Goal: Information Seeking & Learning: Learn about a topic

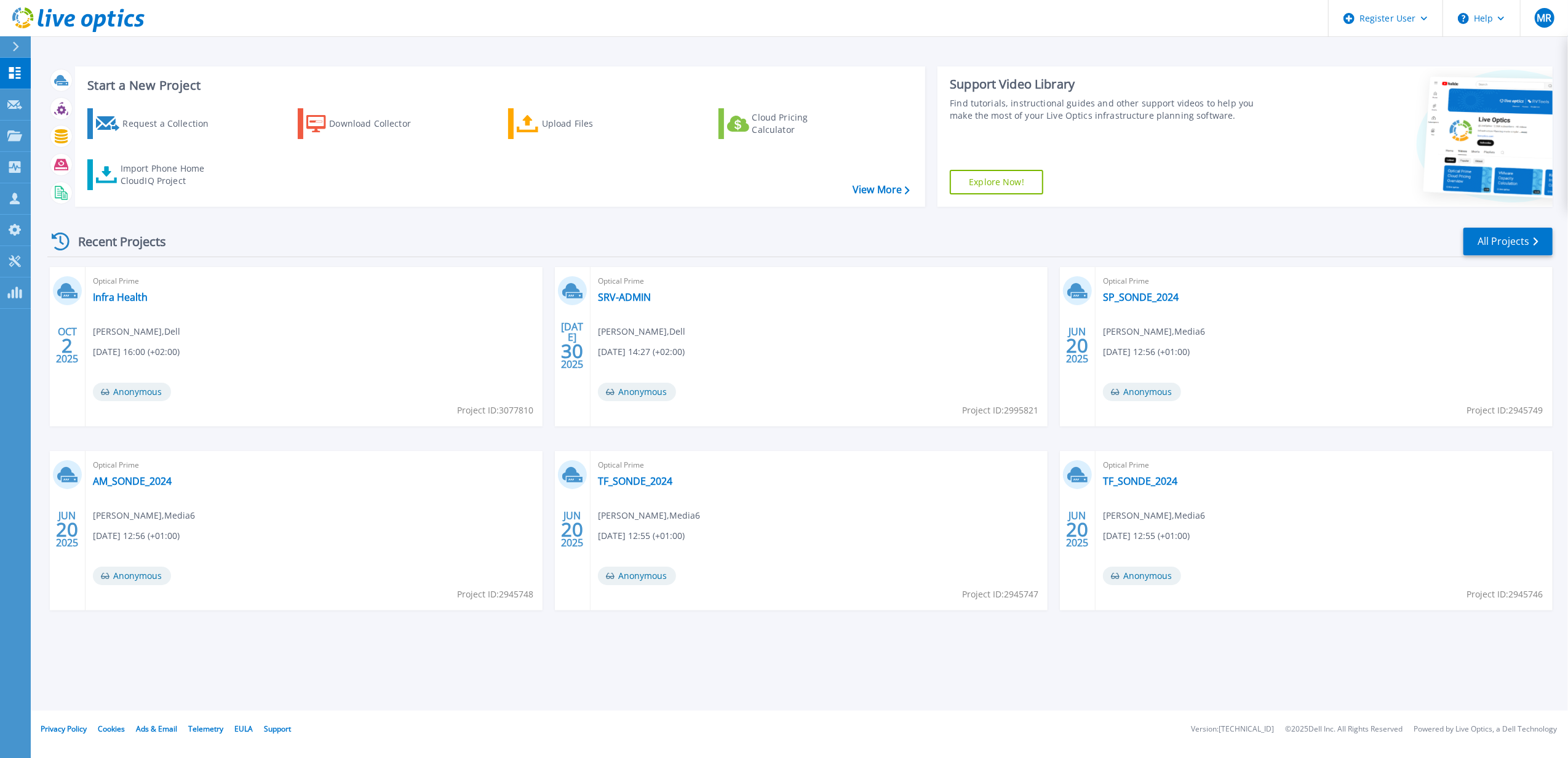
click at [19, 45] on icon at bounding box center [16, 47] width 7 height 10
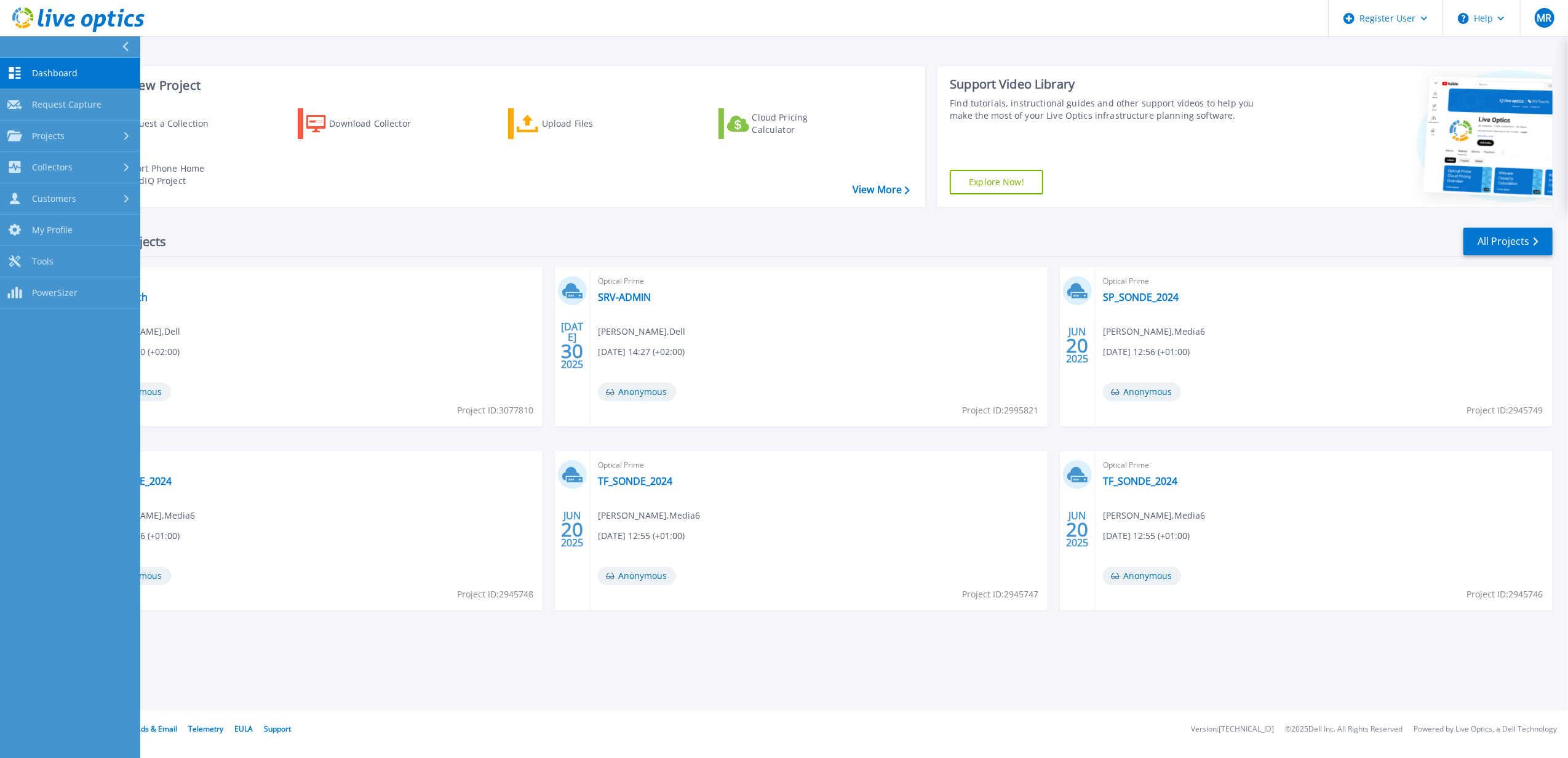
click at [85, 137] on div "Projects" at bounding box center [69, 136] width 125 height 11
click at [92, 163] on link "Search Projects" at bounding box center [70, 167] width 140 height 31
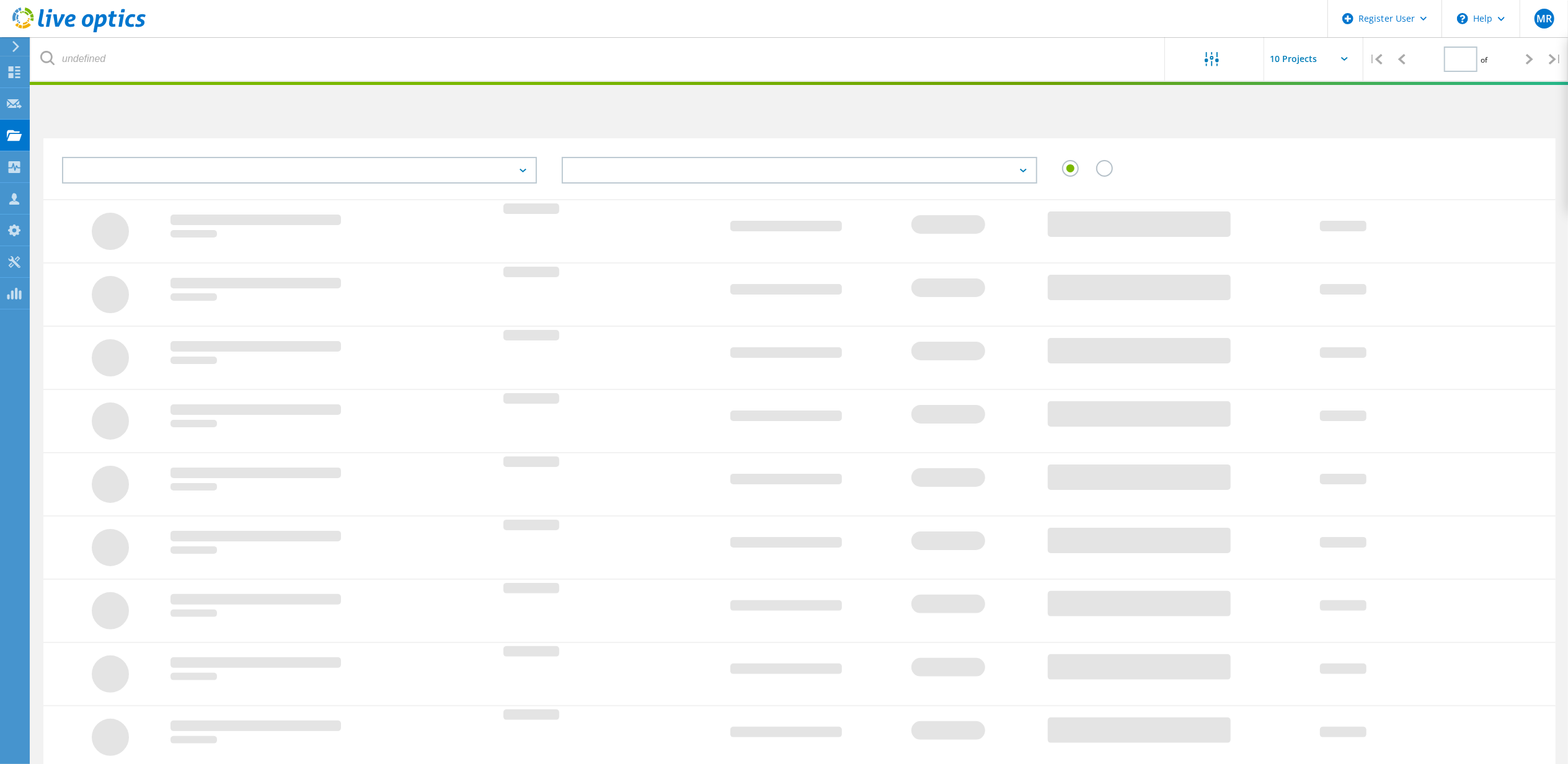
type input "1"
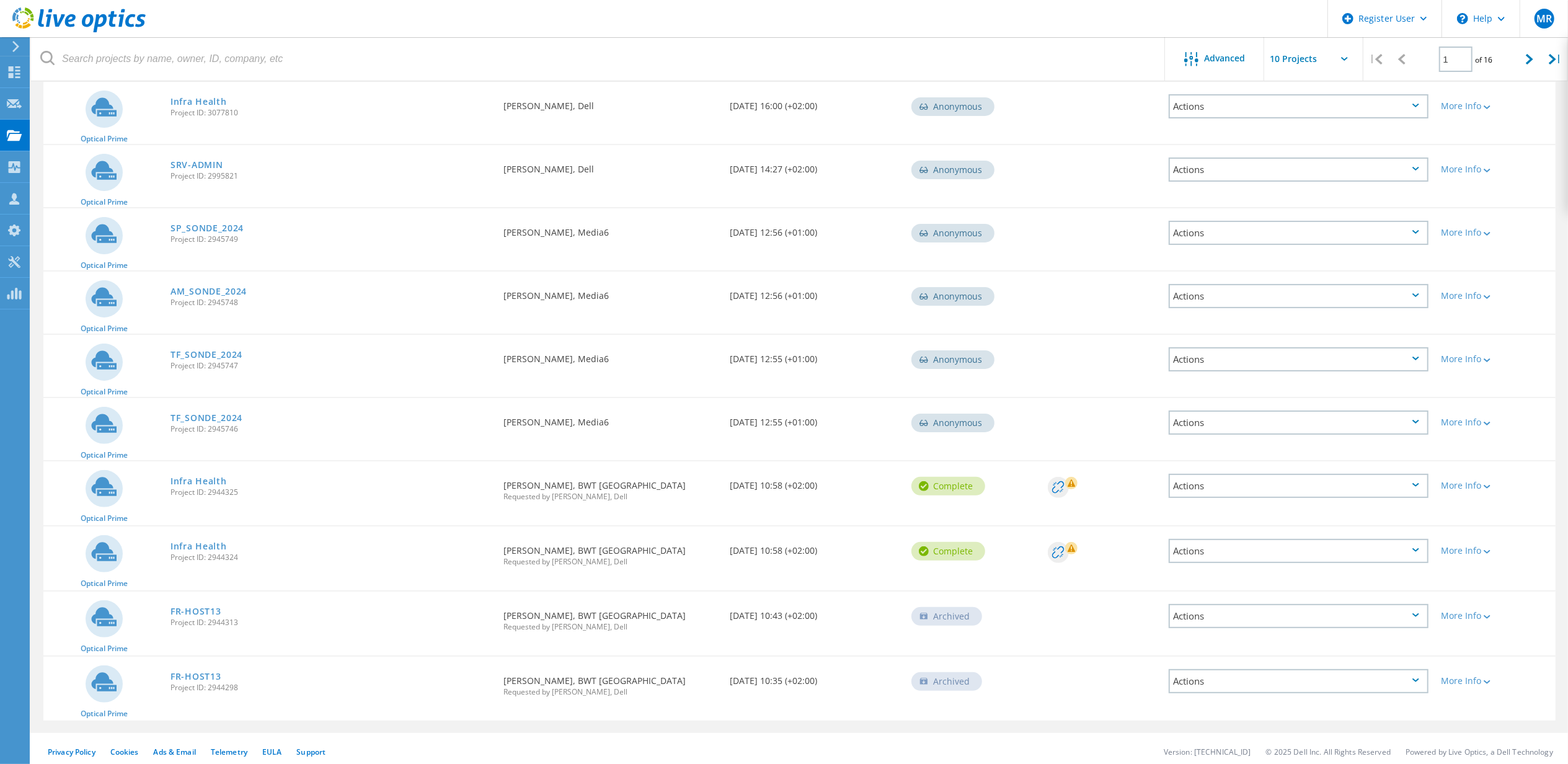
scroll to position [147, 0]
click at [206, 477] on link "Infra Health" at bounding box center [198, 480] width 56 height 9
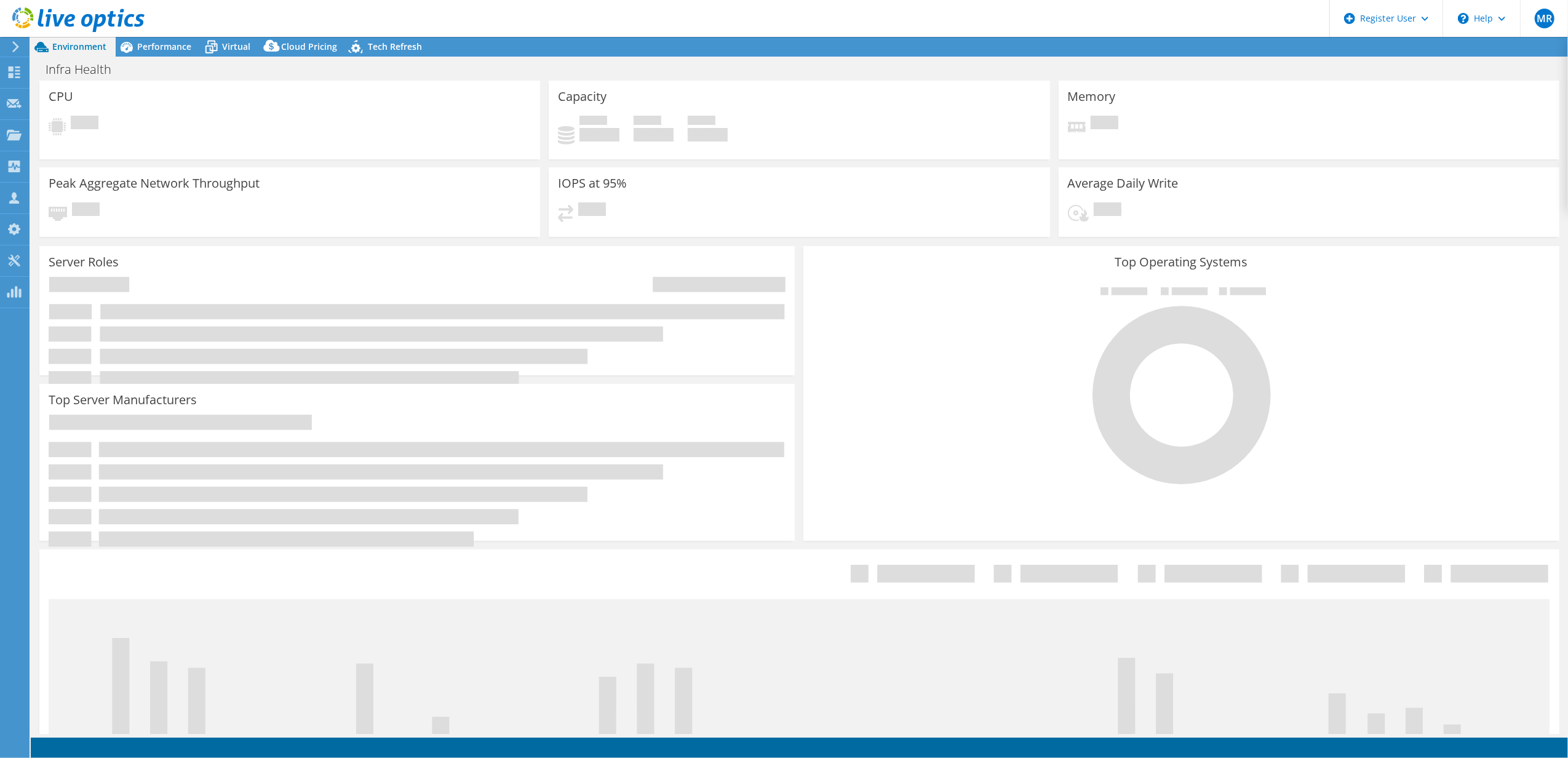
select select "USD"
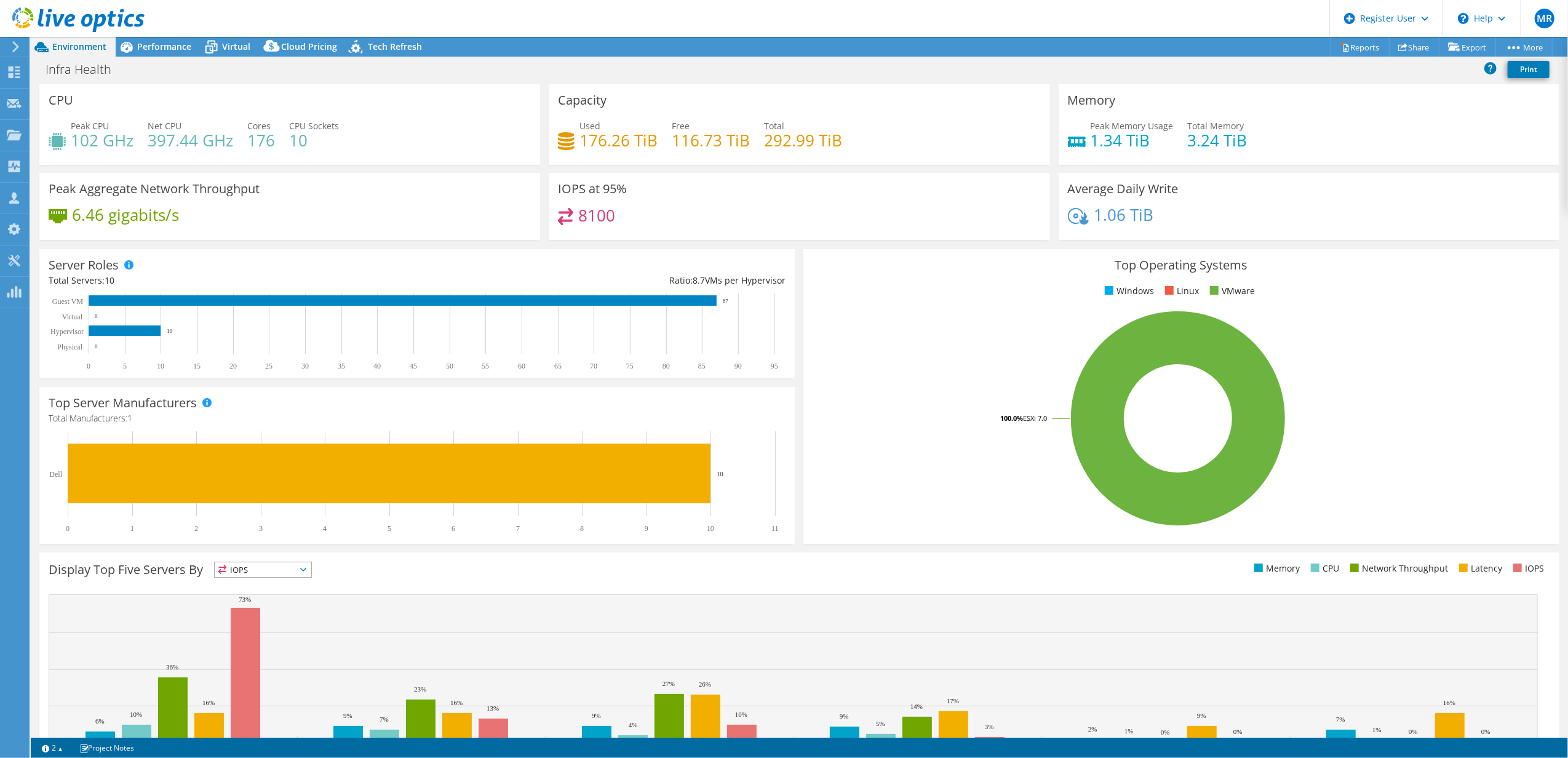
scroll to position [106, 0]
drag, startPoint x: 153, startPoint y: 139, endPoint x: 205, endPoint y: 146, distance: 52.5
click at [205, 146] on h4 "397.44 GHz" at bounding box center [191, 140] width 86 height 13
drag, startPoint x: 205, startPoint y: 146, endPoint x: 468, endPoint y: 119, distance: 264.4
click at [468, 119] on div "Peak CPU 102 GHz Net CPU 397.44 GHz Cores 176 CPU Sockets 10" at bounding box center [289, 139] width 482 height 40
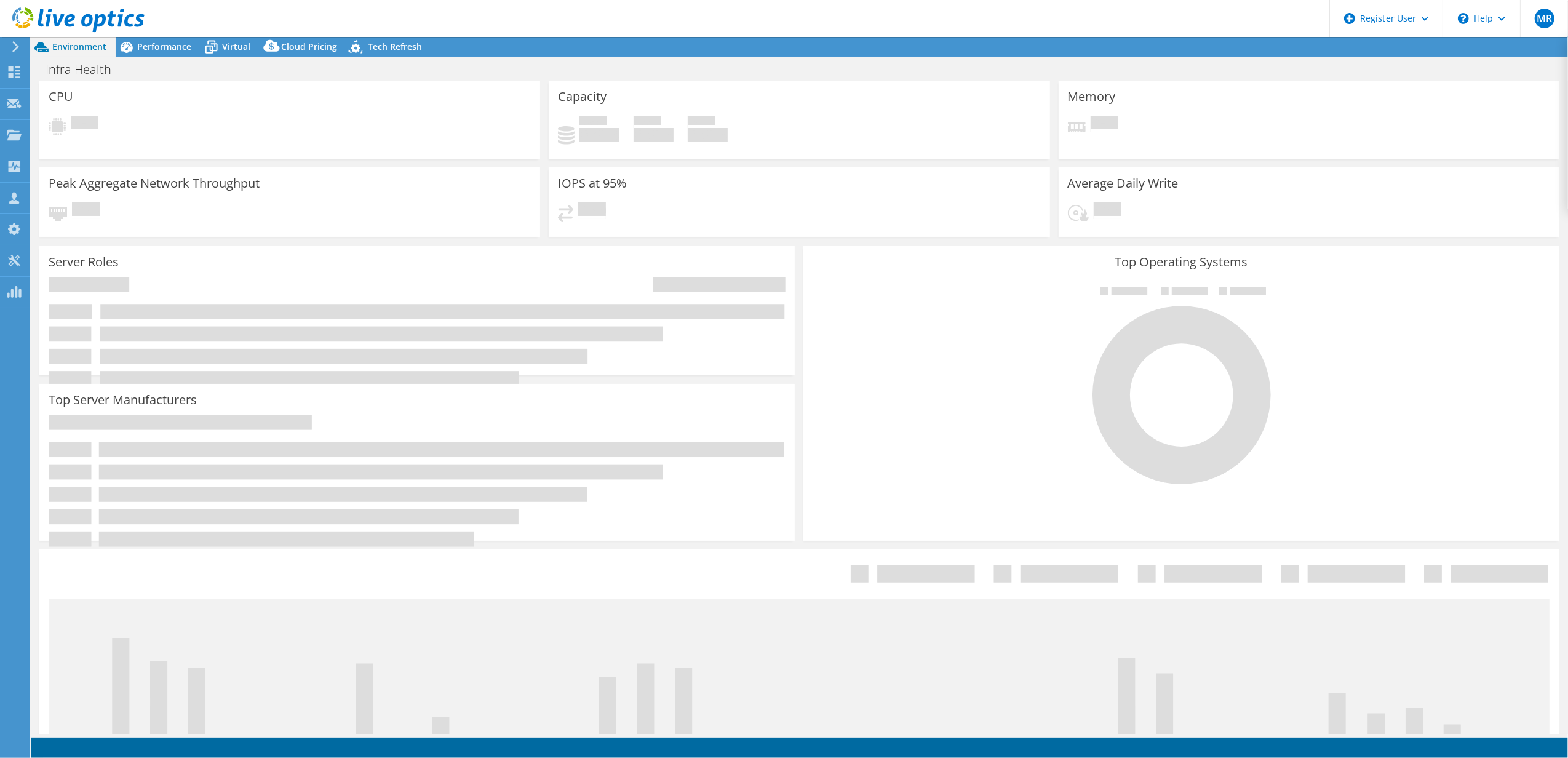
select select "USD"
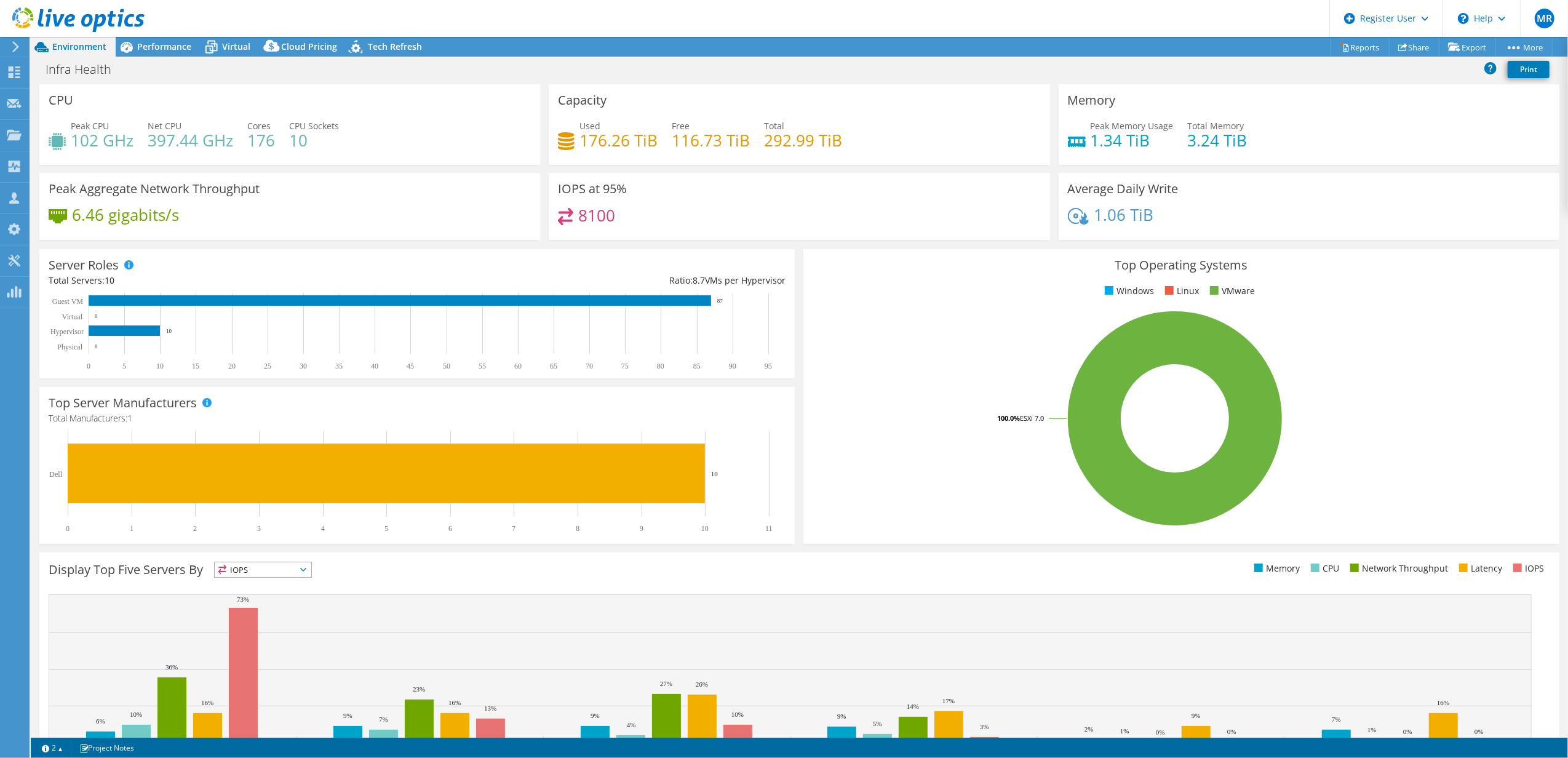
click at [149, 45] on span "Performance" at bounding box center [164, 46] width 54 height 12
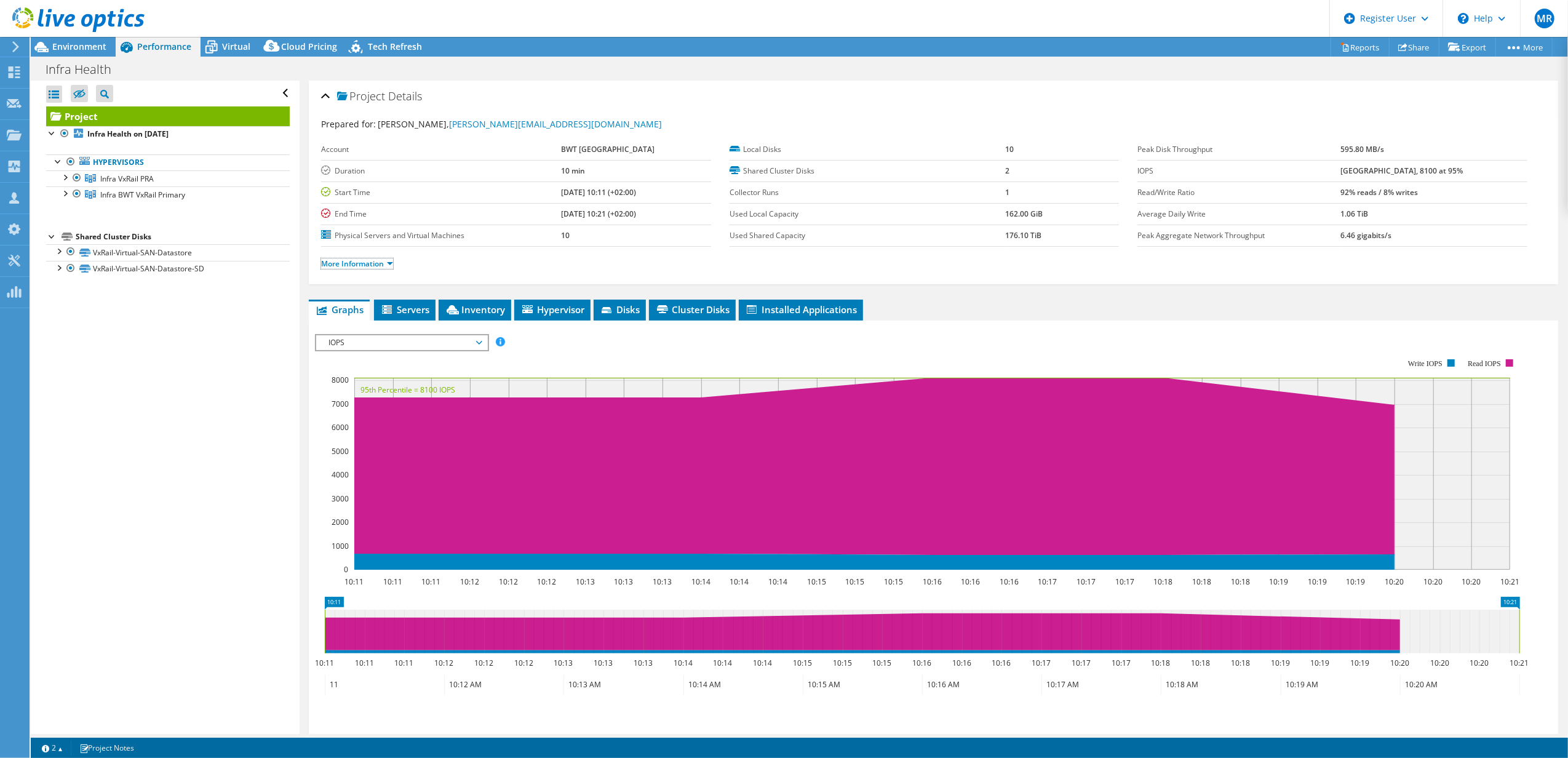
click at [370, 264] on link "More Information" at bounding box center [357, 263] width 72 height 10
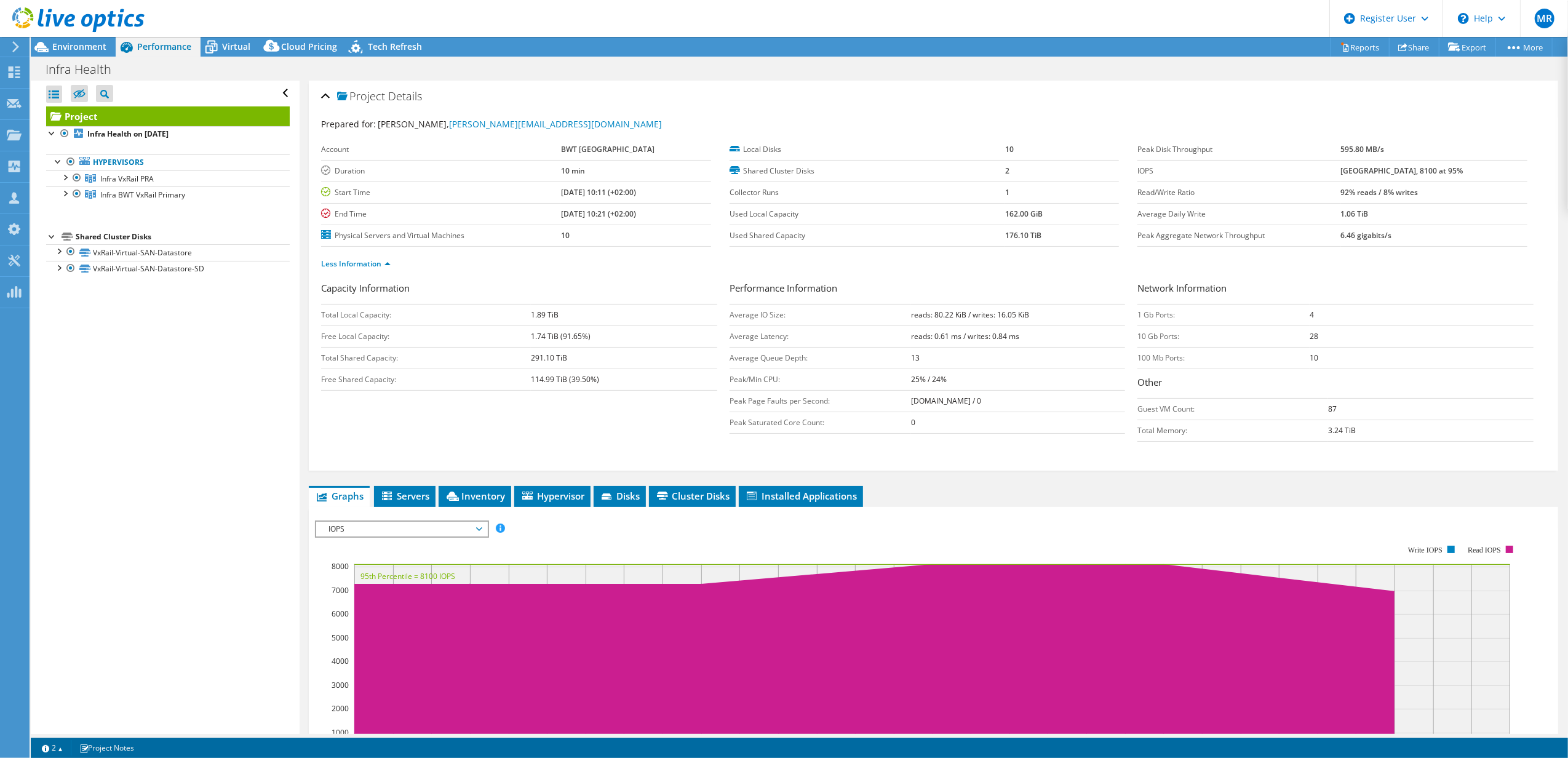
click at [237, 34] on header "MR Dell User Mickael Reinette Mickael.Reinette@dell.com Dell My Profile Log Out…" at bounding box center [784, 18] width 1568 height 37
click at [243, 48] on span "Virtual" at bounding box center [236, 46] width 28 height 12
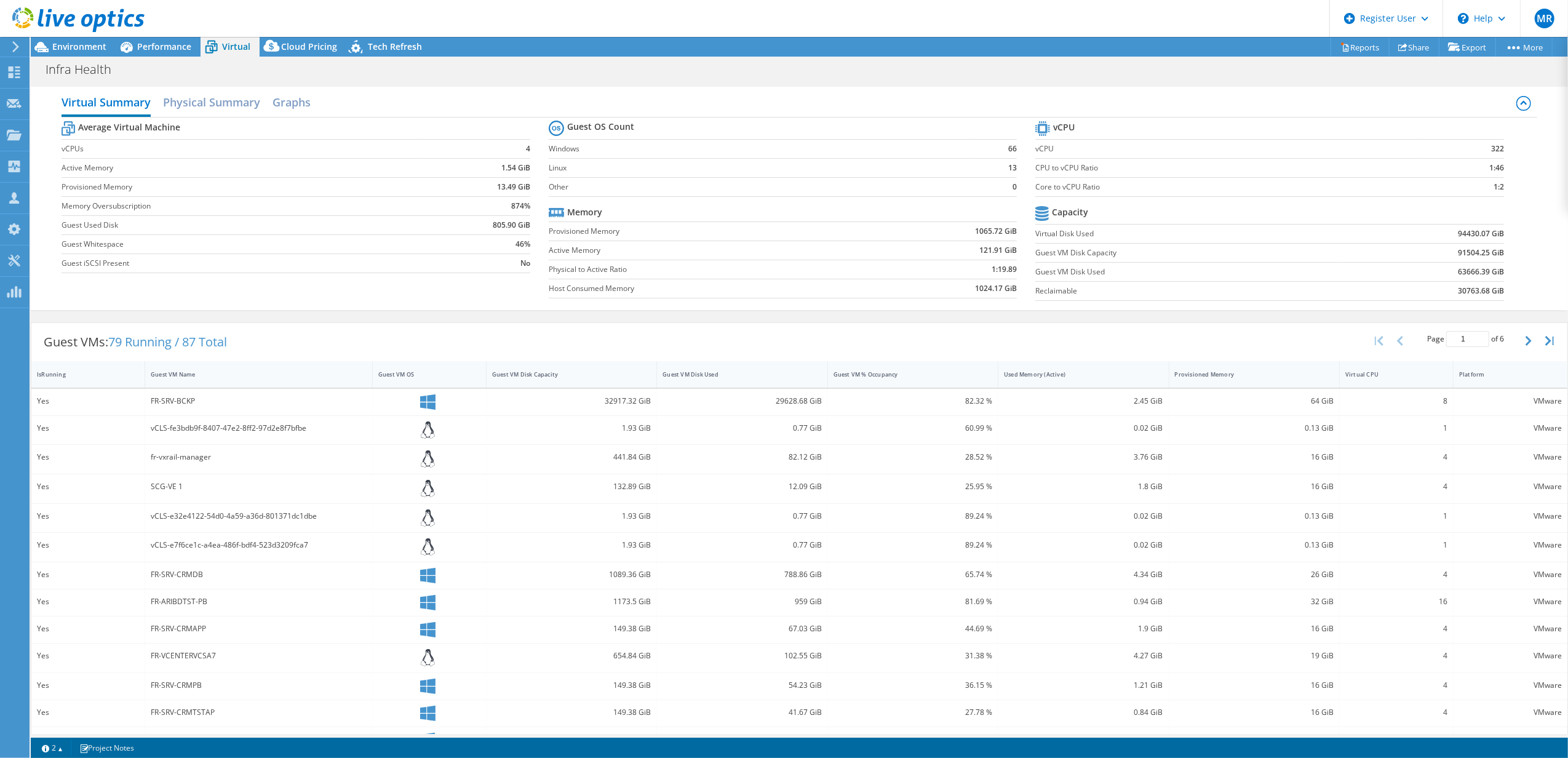
click at [689, 375] on div "Guest VM Disk Used" at bounding box center [735, 374] width 144 height 8
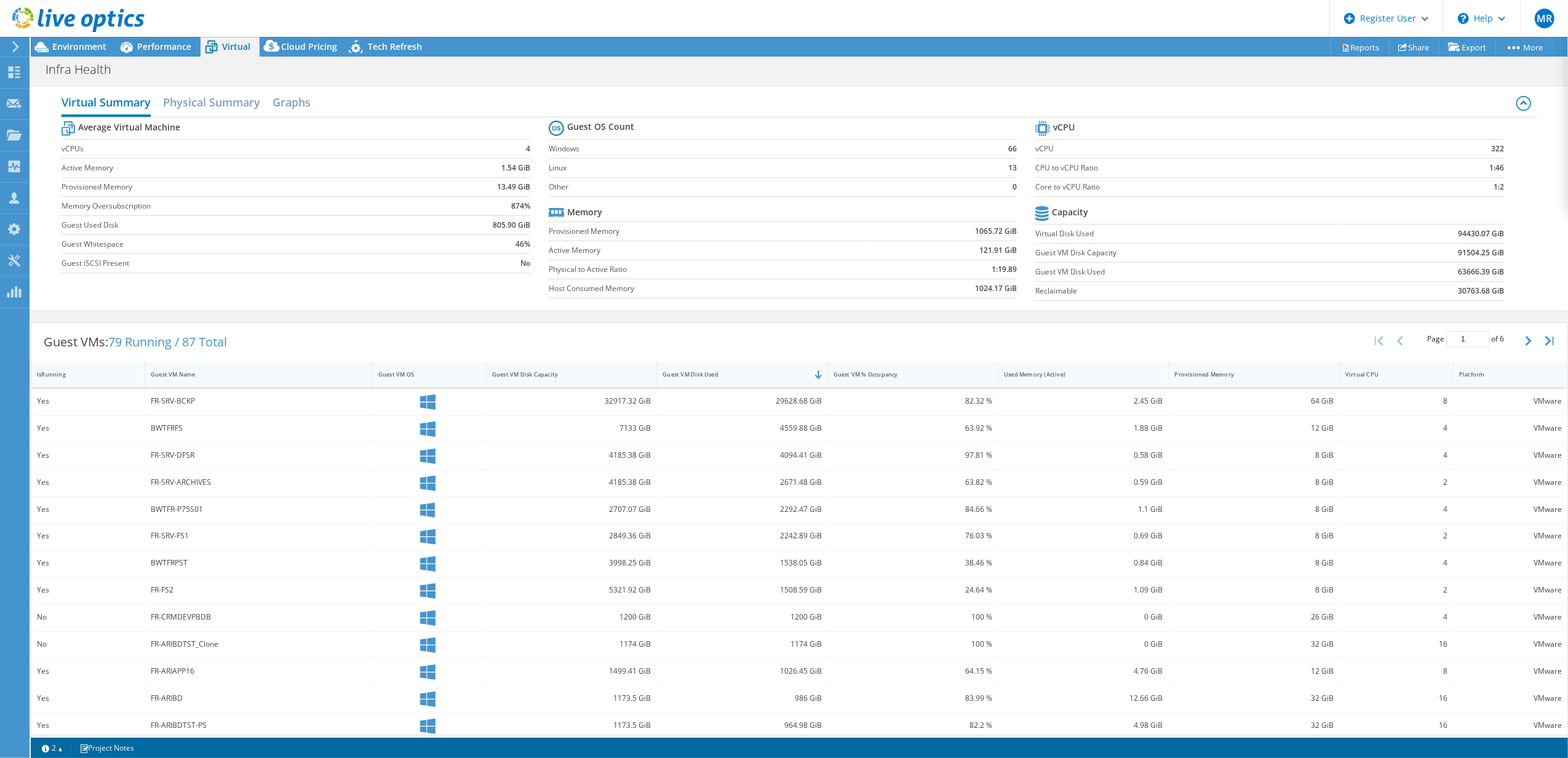
scroll to position [293, 0]
